Goal: Task Accomplishment & Management: Manage account settings

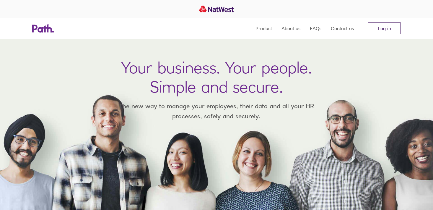
click at [393, 26] on link "Log in" at bounding box center [384, 28] width 33 height 12
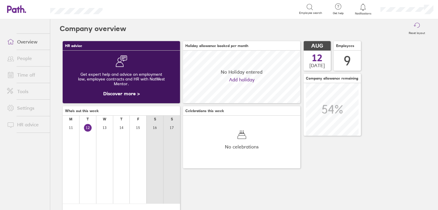
scroll to position [52, 117]
click at [364, 7] on icon at bounding box center [362, 7] width 7 height 7
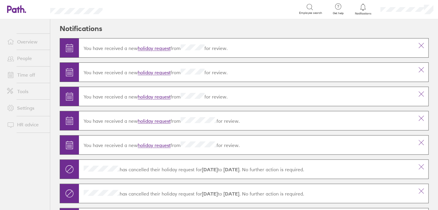
click at [156, 97] on link "holiday request" at bounding box center [154, 97] width 33 height 6
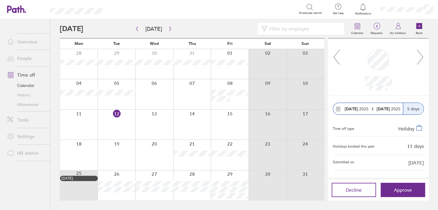
click at [417, 54] on icon at bounding box center [419, 57] width 7 height 16
click at [419, 56] on icon at bounding box center [419, 57] width 7 height 16
click at [337, 63] on icon at bounding box center [336, 57] width 7 height 16
click at [338, 57] on icon at bounding box center [336, 57] width 7 height 16
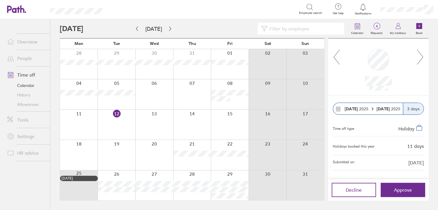
click at [338, 57] on icon at bounding box center [336, 57] width 7 height 16
click at [334, 48] on div at bounding box center [378, 66] width 100 height 57
click at [336, 55] on icon at bounding box center [336, 57] width 7 height 16
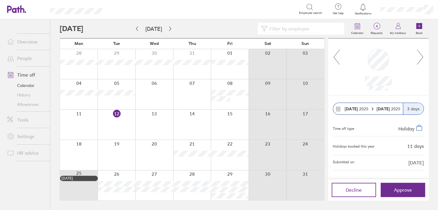
click at [336, 55] on icon at bounding box center [336, 57] width 7 height 16
click at [419, 53] on icon at bounding box center [419, 57] width 7 height 16
drag, startPoint x: 197, startPoint y: 167, endPoint x: 199, endPoint y: 161, distance: 6.1
click at [209, 117] on div "Mon Tue Wed Thu Fri Sat Sun 28 29 30 31 01 02 03 04 05 06 07 08 09 10 11 12 13 …" at bounding box center [192, 119] width 265 height 162
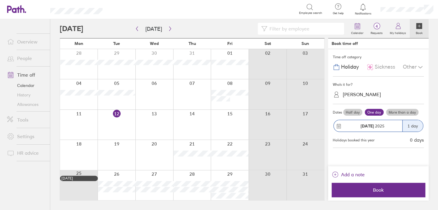
drag, startPoint x: 212, startPoint y: 112, endPoint x: 18, endPoint y: 57, distance: 201.2
click at [18, 57] on link "People" at bounding box center [26, 58] width 48 height 12
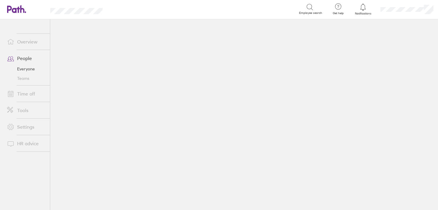
click at [259, 183] on main at bounding box center [244, 114] width 388 height 191
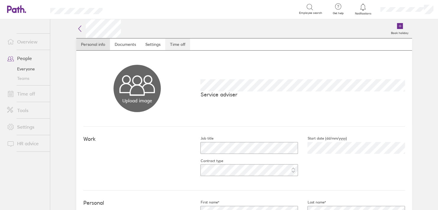
click at [165, 43] on link "Time off" at bounding box center [177, 44] width 25 height 12
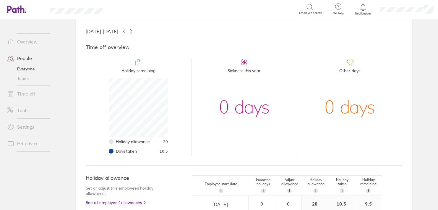
scroll to position [89, 0]
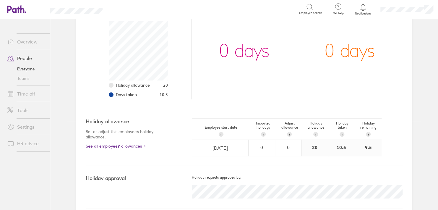
click at [31, 42] on link "Overview" at bounding box center [26, 42] width 48 height 12
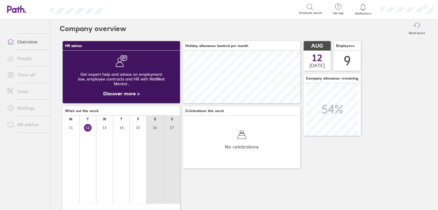
scroll to position [52, 117]
click at [361, 6] on icon at bounding box center [362, 7] width 7 height 7
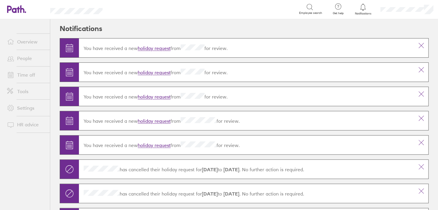
click at [153, 97] on link "holiday request" at bounding box center [154, 97] width 33 height 6
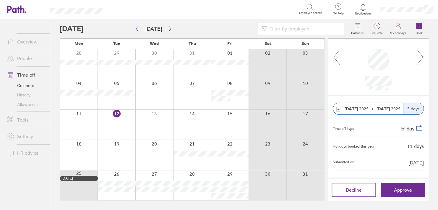
click at [421, 54] on icon at bounding box center [419, 57] width 7 height 16
click at [415, 189] on button "Approve" at bounding box center [403, 190] width 44 height 14
click at [169, 27] on icon "button" at bounding box center [170, 29] width 2 height 4
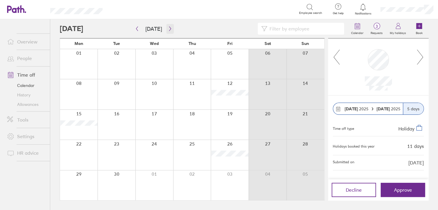
click at [168, 27] on icon "button" at bounding box center [170, 28] width 4 height 5
click at [137, 28] on icon "button" at bounding box center [137, 28] width 4 height 5
click at [399, 189] on span "Approve" at bounding box center [403, 189] width 18 height 5
click at [406, 191] on span "Approve" at bounding box center [403, 189] width 18 height 5
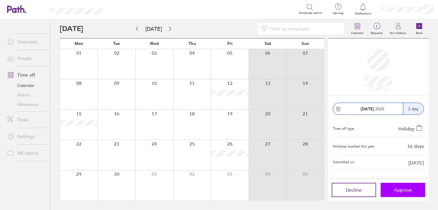
click at [406, 191] on span "Approve" at bounding box center [403, 189] width 18 height 5
